Goal: Information Seeking & Learning: Learn about a topic

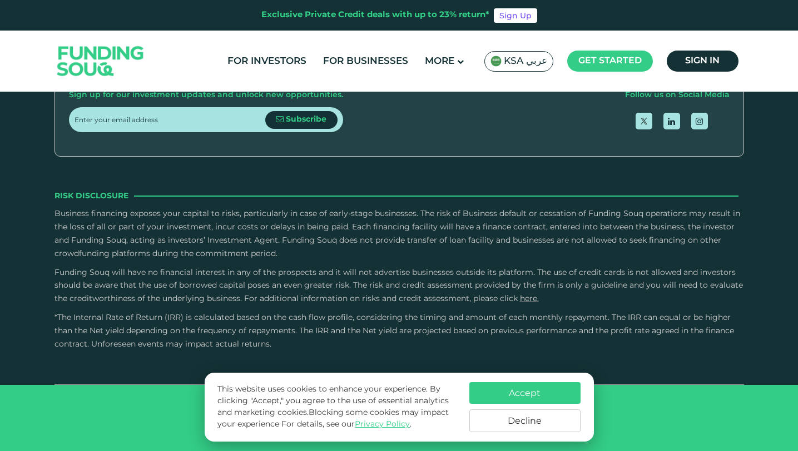
type tc-range-slider "4"
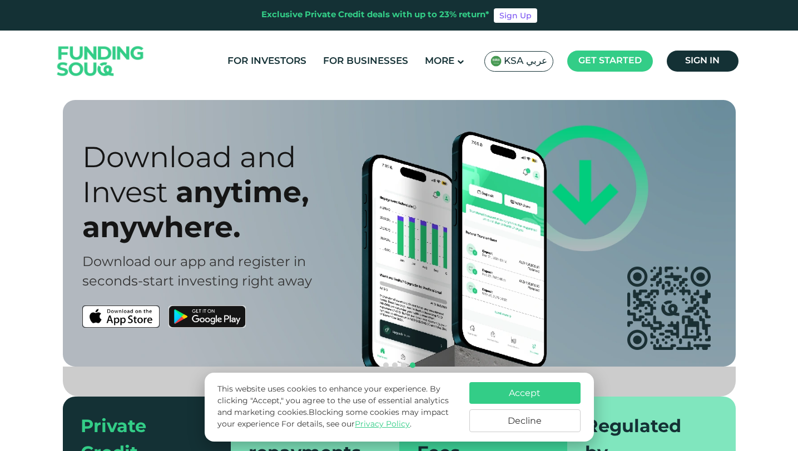
click at [525, 58] on span "KSA عربي" at bounding box center [525, 61] width 43 height 13
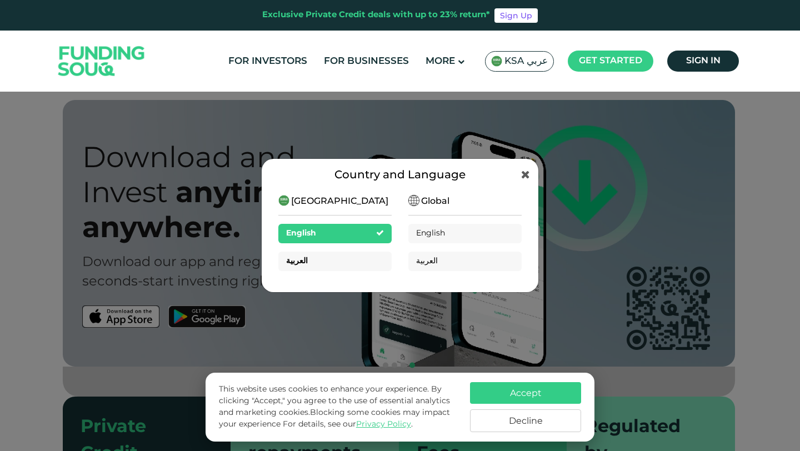
click at [342, 264] on div "العربية" at bounding box center [334, 261] width 113 height 19
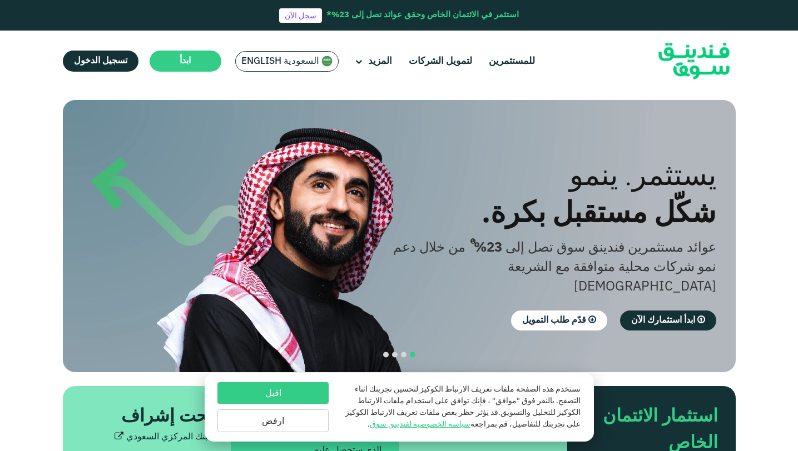
click at [399, 21] on div "استثمر في الائتمان الخاص وحقق عوائد تصل إلى 23%*" at bounding box center [422, 15] width 192 height 13
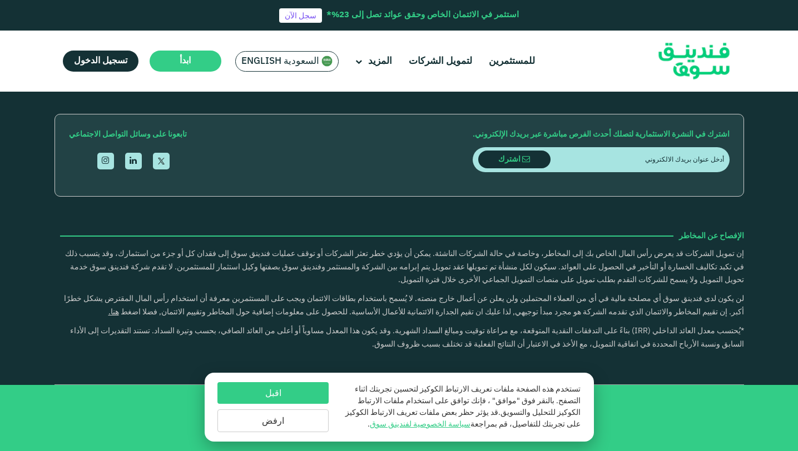
scroll to position [1937, 0]
drag, startPoint x: 375, startPoint y: 221, endPoint x: 446, endPoint y: 223, distance: 71.2
type tc-range-slider "5"
